Goal: Information Seeking & Learning: Learn about a topic

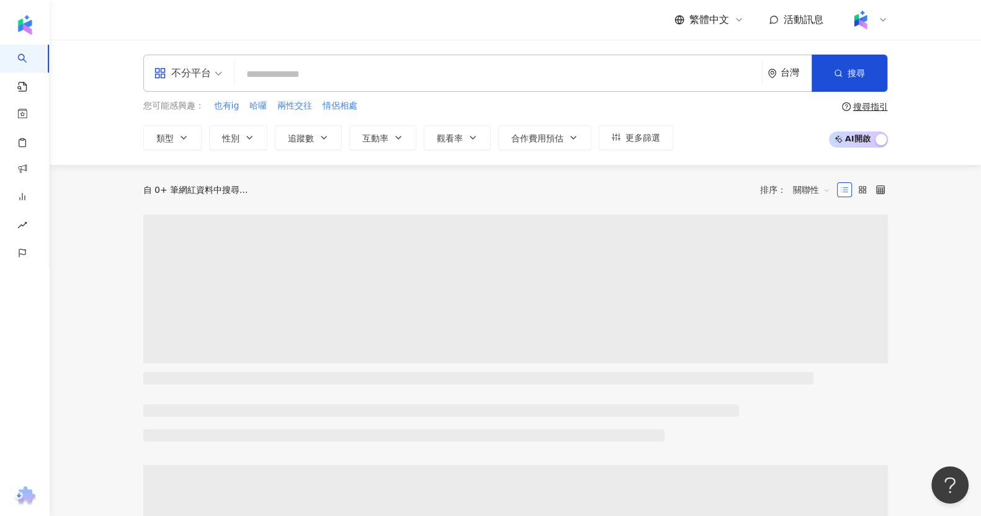
click at [414, 82] on input "search" at bounding box center [499, 75] width 518 height 24
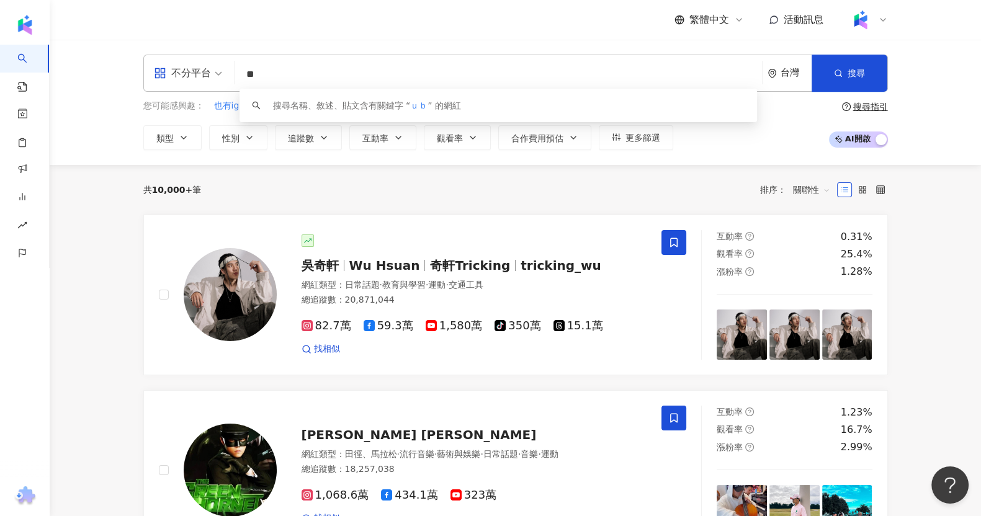
type input "*"
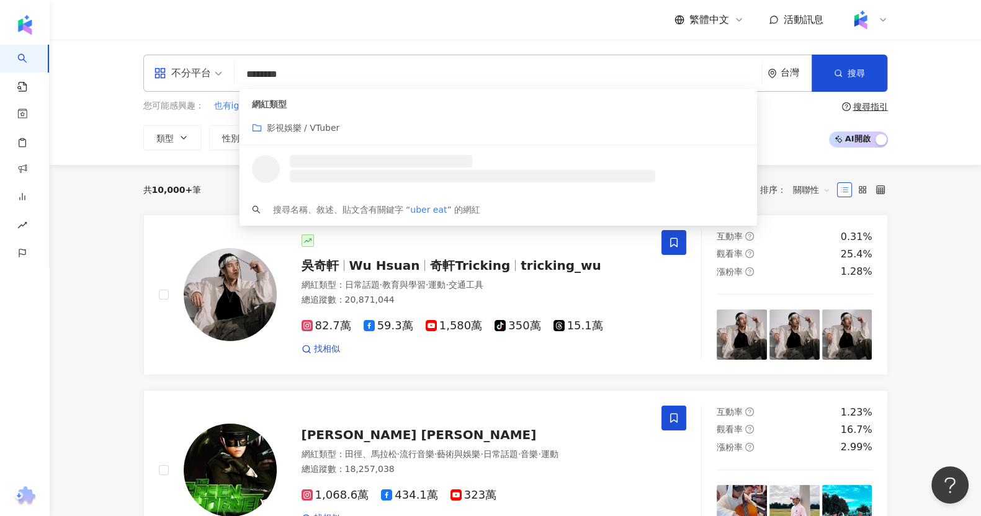
type input "*********"
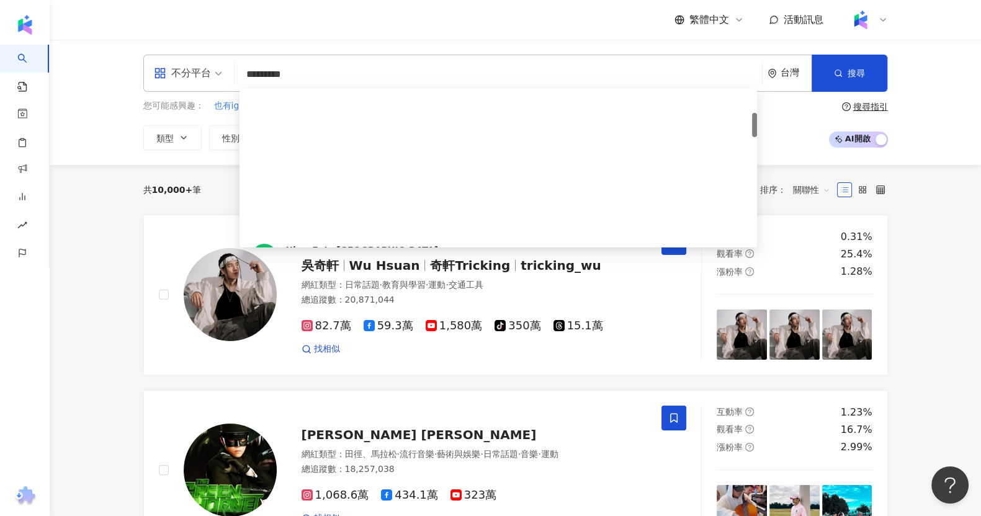
scroll to position [155, 0]
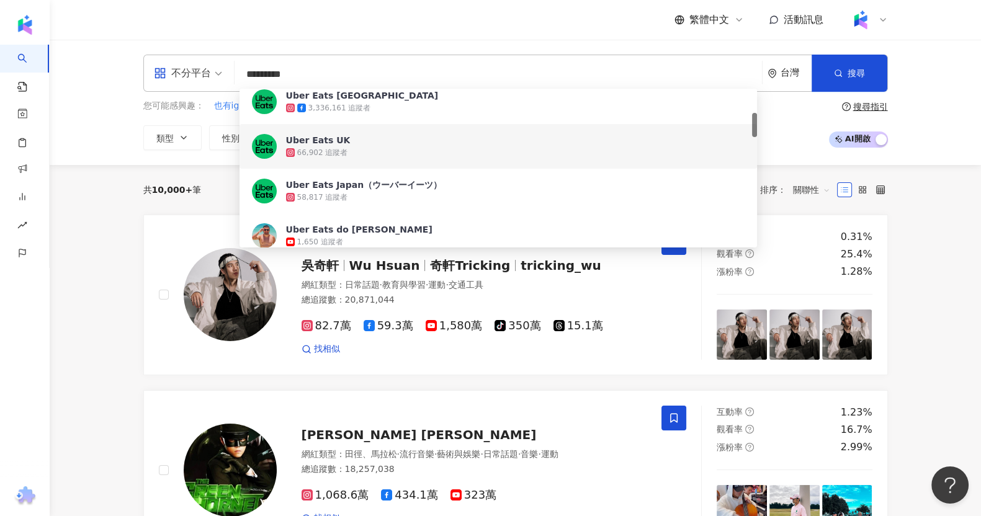
click at [390, 101] on span "Uber Eats [GEOGRAPHIC_DATA]" at bounding box center [515, 95] width 459 height 12
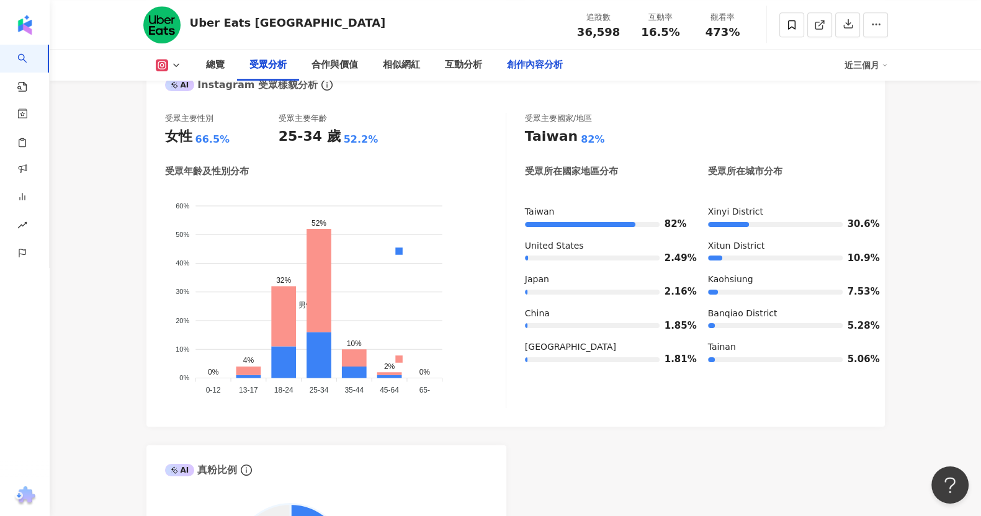
click at [530, 71] on div "創作內容分析" at bounding box center [535, 65] width 56 height 15
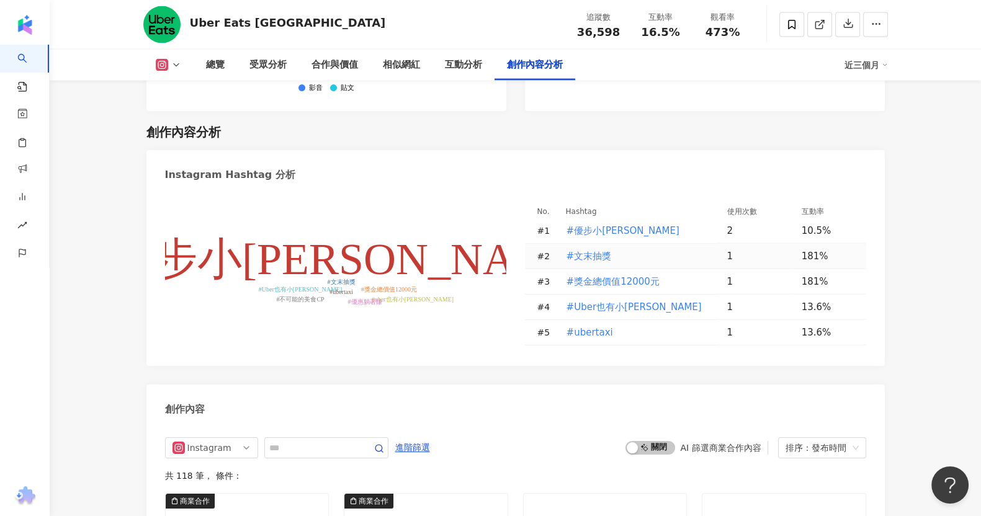
scroll to position [3756, 0]
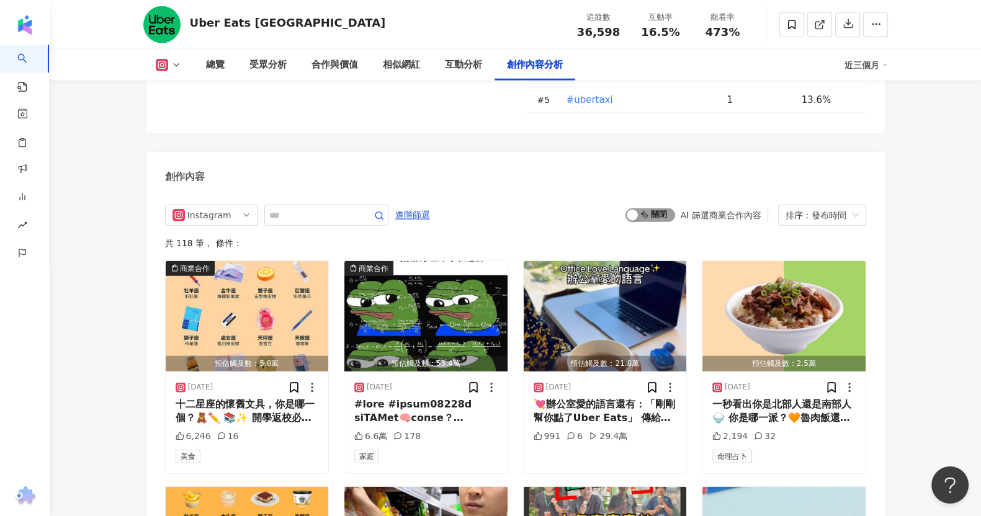
click at [667, 209] on span "啟動 關閉" at bounding box center [651, 216] width 50 height 14
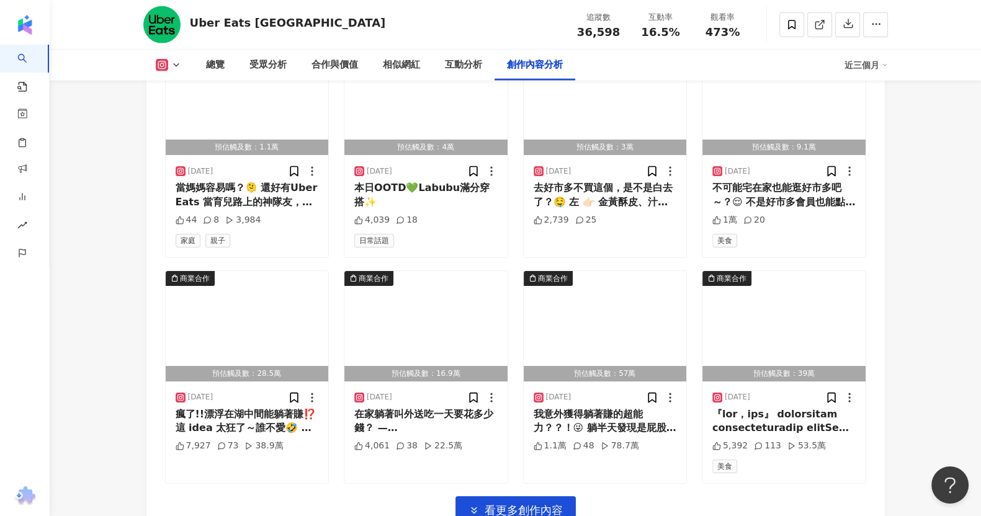
scroll to position [4332, 0]
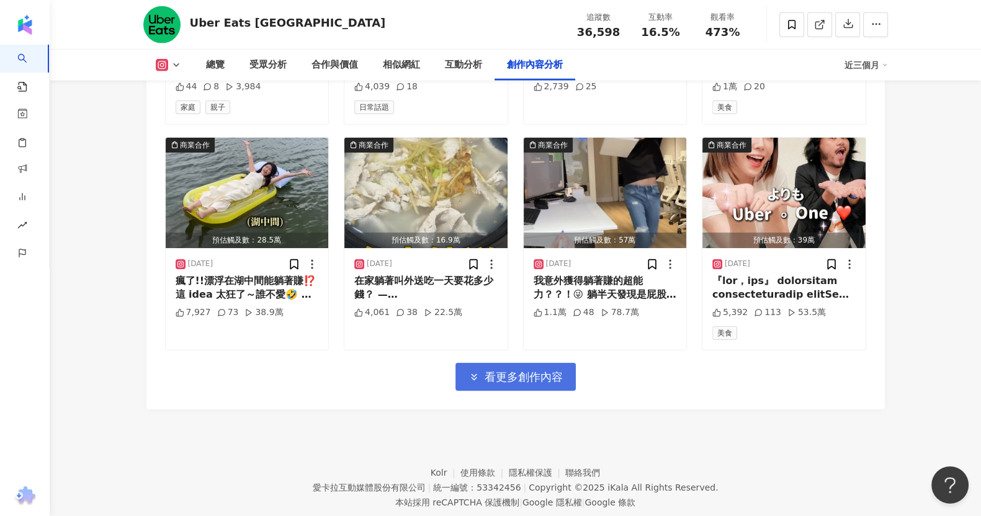
click at [518, 363] on button "看更多創作內容" at bounding box center [516, 377] width 120 height 28
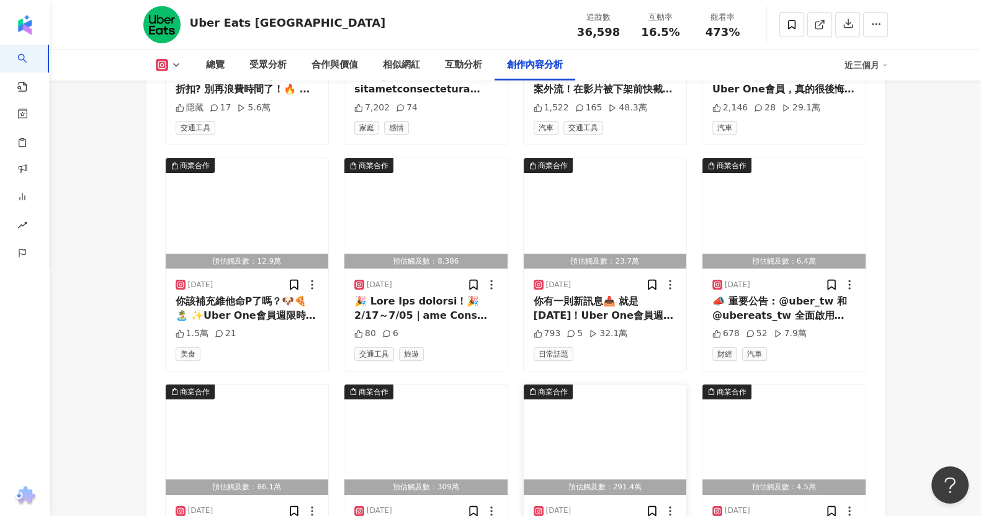
scroll to position [4953, 0]
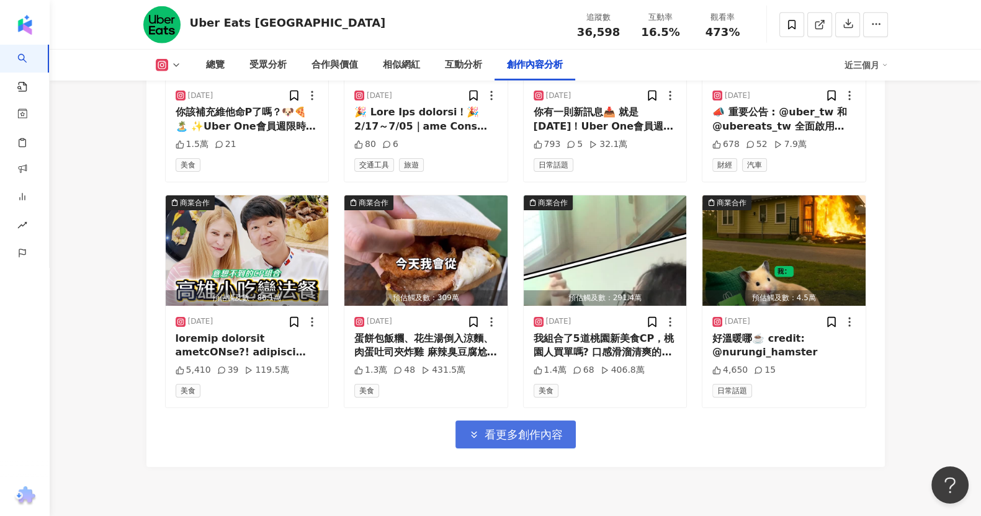
click at [508, 428] on span "看更多創作內容" at bounding box center [524, 435] width 78 height 14
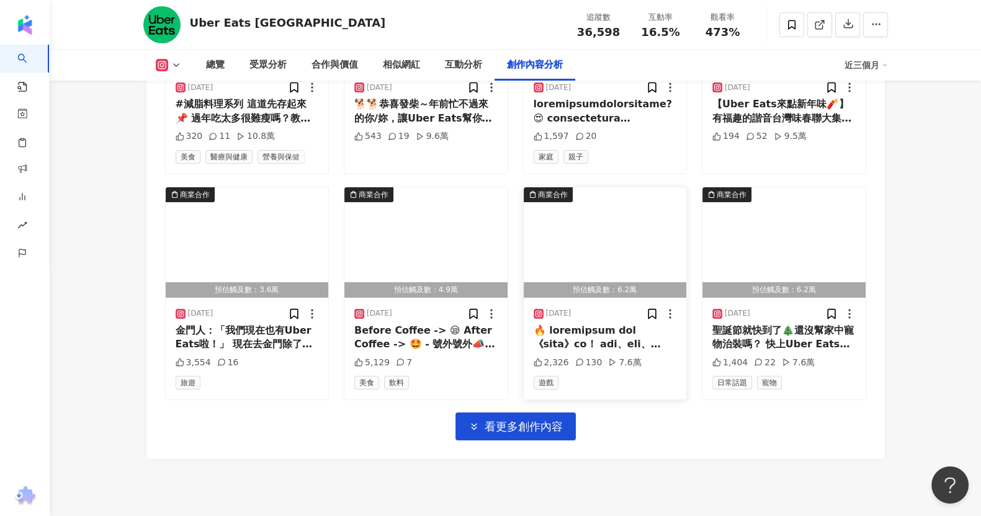
scroll to position [5686, 0]
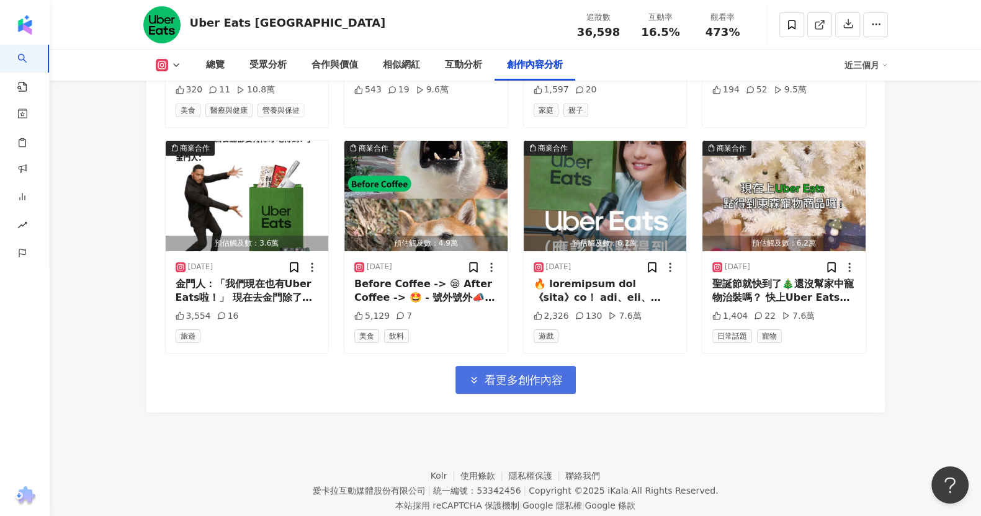
click at [542, 366] on button "看更多創作內容" at bounding box center [516, 380] width 120 height 28
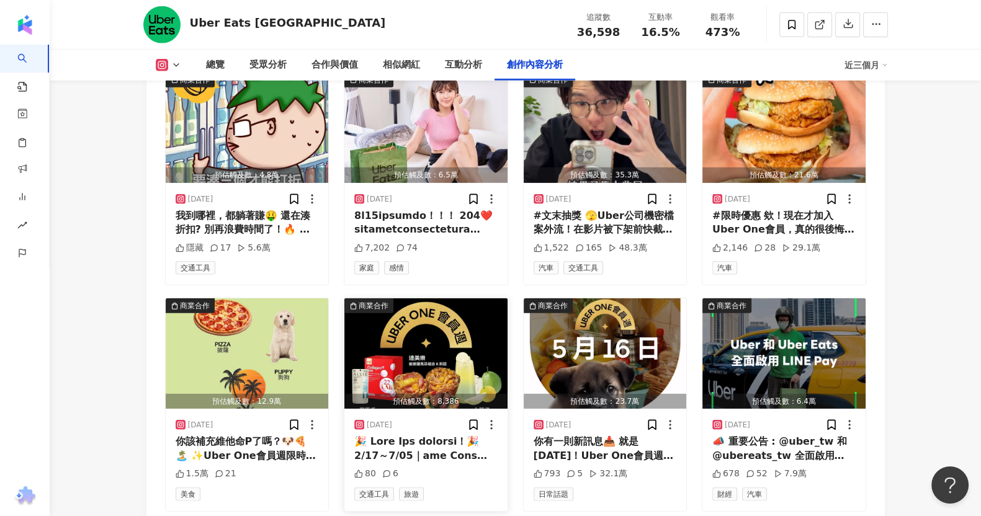
scroll to position [4391, 0]
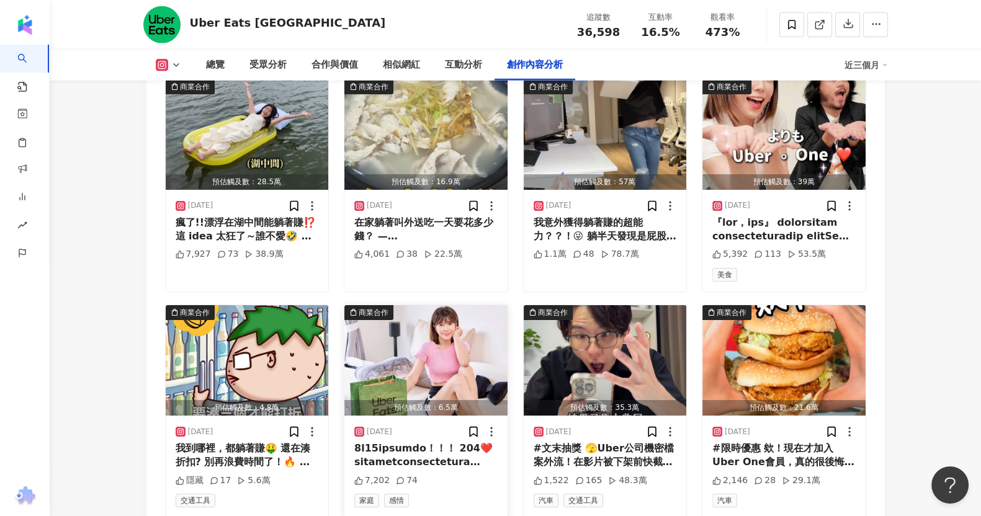
click at [452, 317] on img "button" at bounding box center [426, 360] width 163 height 110
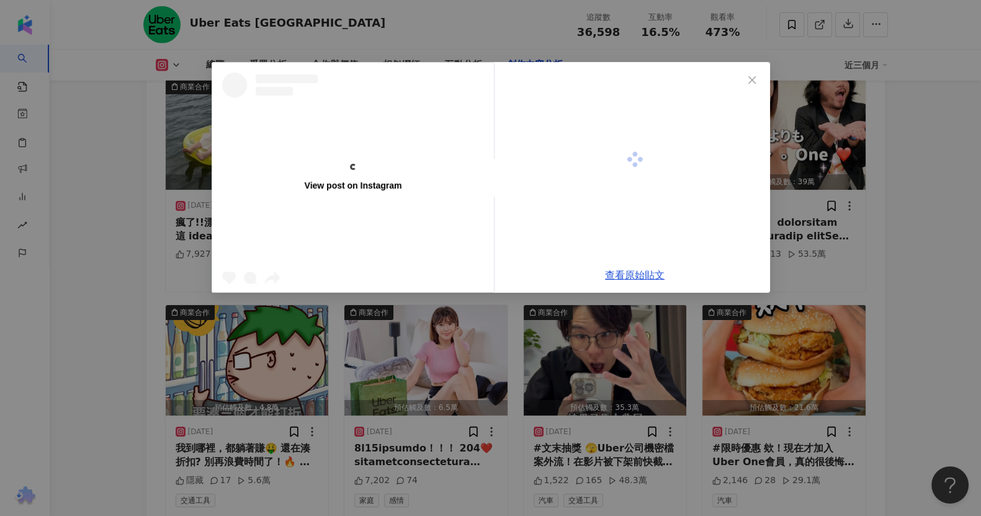
click at [446, 399] on div "View post on Instagram 查看原始貼文" at bounding box center [490, 258] width 981 height 516
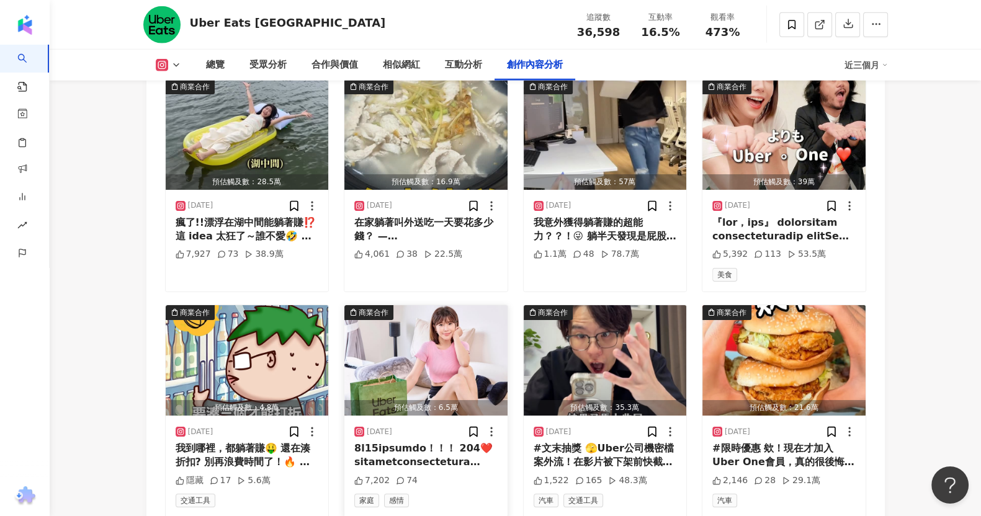
click at [436, 442] on div at bounding box center [425, 456] width 143 height 28
click at [425, 439] on div "View post on Instagram Uber Eats Taiwan 2025/5/20 7,202 74 查看原始貼文" at bounding box center [490, 258] width 981 height 516
click at [425, 439] on div "2025/5/20 7,202 74 家庭 感情" at bounding box center [426, 467] width 163 height 102
click at [431, 442] on div at bounding box center [425, 456] width 143 height 28
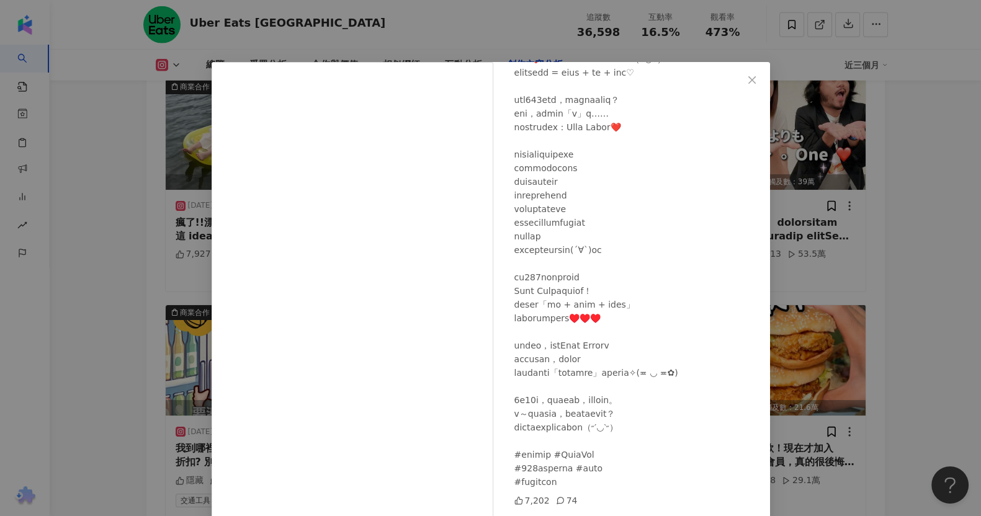
scroll to position [104, 0]
click at [896, 243] on div "Uber Eats Taiwan 2025/5/20 7,202 74 查看原始貼文" at bounding box center [490, 258] width 981 height 516
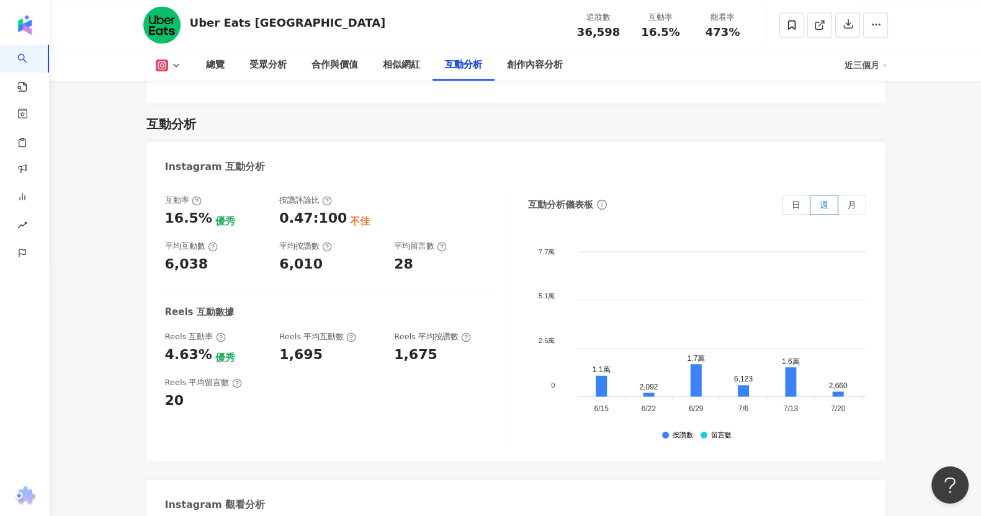
scroll to position [2218, 0]
